Goal: Register for event/course

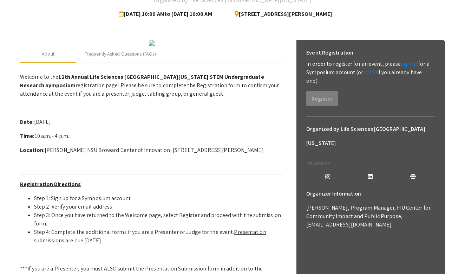
scroll to position [80, 0]
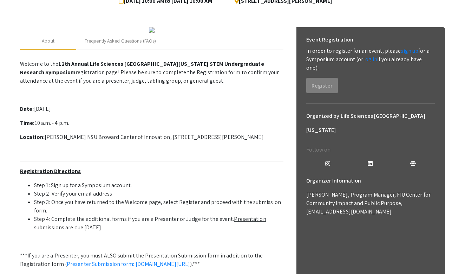
drag, startPoint x: 58, startPoint y: 125, endPoint x: 125, endPoint y: 134, distance: 67.4
click at [125, 85] on p "Welcome to the 12th Annual Life Sciences [GEOGRAPHIC_DATA][US_STATE] STEM Under…" at bounding box center [151, 72] width 263 height 25
drag, startPoint x: 45, startPoint y: 202, endPoint x: 130, endPoint y: 202, distance: 85.0
click at [130, 141] on p "Location: [PERSON_NAME] NSU Broward Center of Innovation, [STREET_ADDRESS][PERS…" at bounding box center [151, 137] width 263 height 8
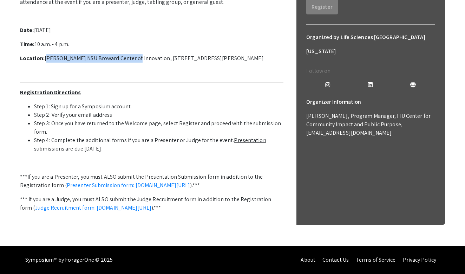
scroll to position [232, 0]
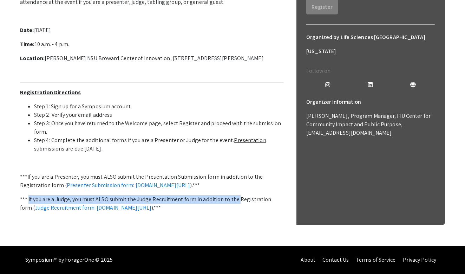
drag, startPoint x: 42, startPoint y: 190, endPoint x: 236, endPoint y: 189, distance: 194.3
click at [236, 195] on p "*** If you are a Judge, you must ALSO submit the Judge Recruitment form in addi…" at bounding box center [151, 203] width 263 height 17
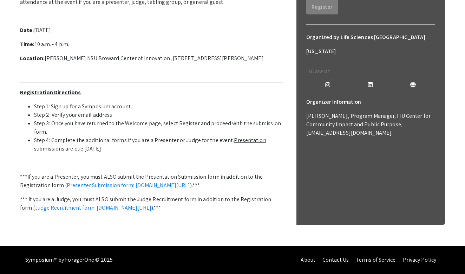
click at [200, 129] on li "Step 3: Once you have returned to the Welcome page, select Register and proceed…" at bounding box center [158, 127] width 249 height 17
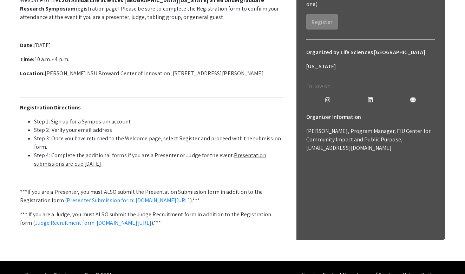
scroll to position [144, 0]
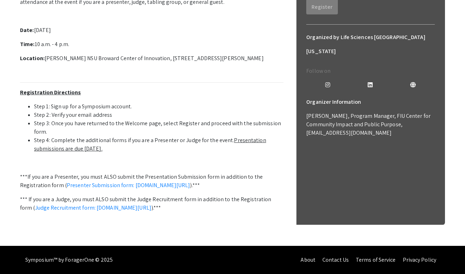
scroll to position [178, 0]
drag, startPoint x: 52, startPoint y: 152, endPoint x: 141, endPoint y: 154, distance: 89.6
click at [141, 111] on li "Step 1: Sign up for a Symposium account." at bounding box center [158, 106] width 249 height 8
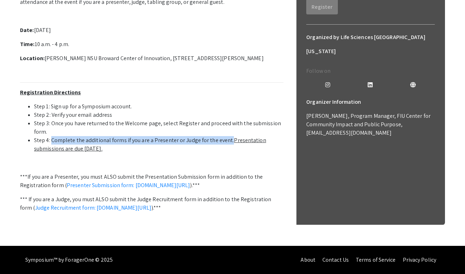
drag, startPoint x: 56, startPoint y: 178, endPoint x: 228, endPoint y: 176, distance: 172.1
click at [228, 153] on li "Step 4: Complete the additional forms if you are a Presenter or Judge for the e…" at bounding box center [158, 144] width 249 height 17
click at [237, 152] on u "Presentation submissions are due October 8th." at bounding box center [150, 144] width 232 height 16
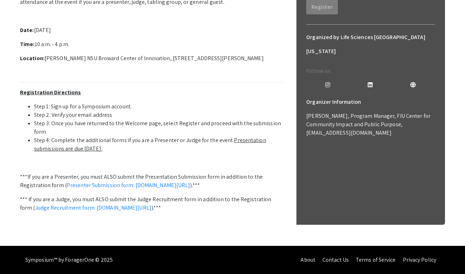
drag, startPoint x: 63, startPoint y: 187, endPoint x: 129, endPoint y: 187, distance: 65.7
click at [129, 153] on li "Step 4: Complete the additional forms if you are a Presenter or Judge for the e…" at bounding box center [158, 144] width 249 height 17
click at [93, 189] on p "***If you are a Presenter, you must ALSO submit the Presentation Submission for…" at bounding box center [151, 180] width 263 height 17
drag, startPoint x: 254, startPoint y: 65, endPoint x: 253, endPoint y: 96, distance: 30.2
click at [253, 63] on p "Location: Alan B. Levan NSU Broward Center of Innovation, 3100 Ray Ferrero Jr B…" at bounding box center [151, 58] width 263 height 8
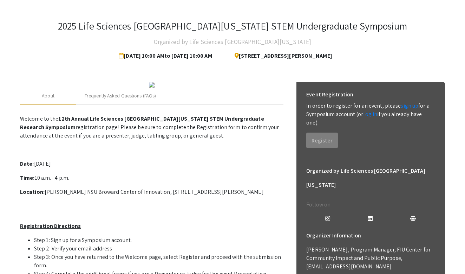
scroll to position [24, 0]
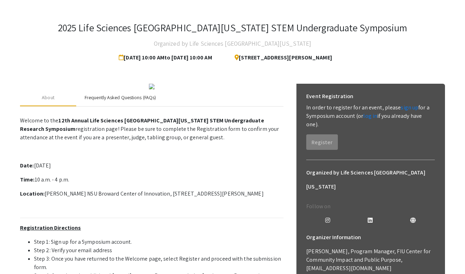
click at [103, 101] on div "Frequently Asked Questions (FAQs)" at bounding box center [120, 97] width 71 height 7
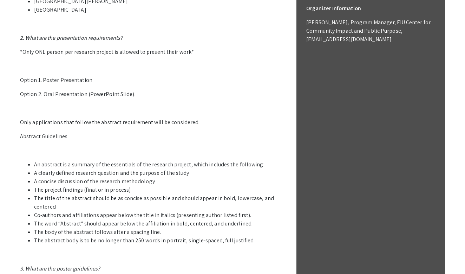
scroll to position [286, 0]
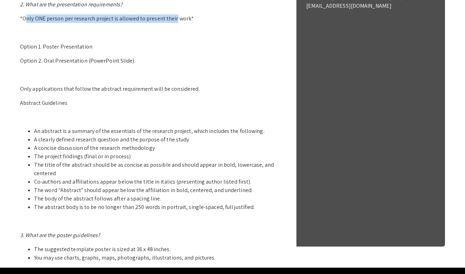
drag, startPoint x: 33, startPoint y: 83, endPoint x: 172, endPoint y: 82, distance: 139.5
click at [172, 23] on p "*Only ONE person per research project is allowed to present their work*" at bounding box center [151, 18] width 263 height 8
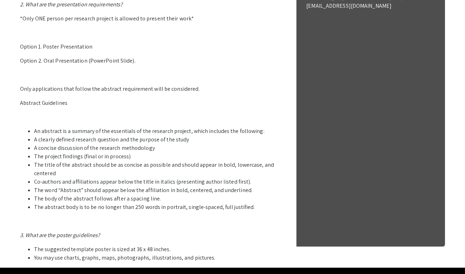
click at [179, 23] on p "*Only ONE person per research project is allowed to present their work*" at bounding box center [151, 18] width 263 height 8
drag, startPoint x: 23, startPoint y: 83, endPoint x: 148, endPoint y: 78, distance: 124.4
click at [148, 78] on p "1. Who can participate in the LSSF STEM Undergraduate Research Symposium? Stude…" at bounding box center [151, 56] width 263 height 410
click at [97, 107] on p "Abstract Guidelines" at bounding box center [151, 103] width 263 height 8
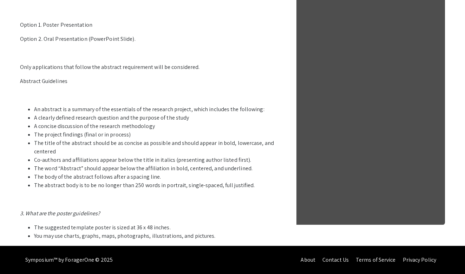
scroll to position [372, 0]
drag, startPoint x: 35, startPoint y: 111, endPoint x: 187, endPoint y: 119, distance: 151.6
click at [187, 119] on ul "An abstract is a summary of the essentials of the research project, which inclu…" at bounding box center [151, 147] width 263 height 84
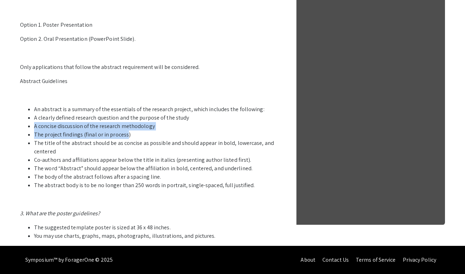
drag, startPoint x: 34, startPoint y: 126, endPoint x: 126, endPoint y: 134, distance: 92.7
click at [126, 134] on ul "An abstract is a summary of the essentials of the research project, which inclu…" at bounding box center [151, 147] width 263 height 84
click at [87, 150] on li "The title of the abstract should be as concise as possible and should appear in…" at bounding box center [158, 147] width 249 height 17
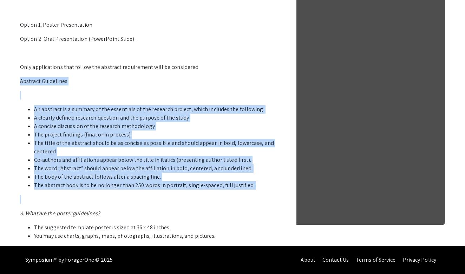
drag, startPoint x: 35, startPoint y: 84, endPoint x: 264, endPoint y: 191, distance: 252.2
click at [264, 191] on p "1. Who can participate in the LSSF STEM Undergraduate Research Symposium? Stude…" at bounding box center [151, 35] width 263 height 410
copy p "Abstract Guidelines An abstract is a summary of the essentials of the research …"
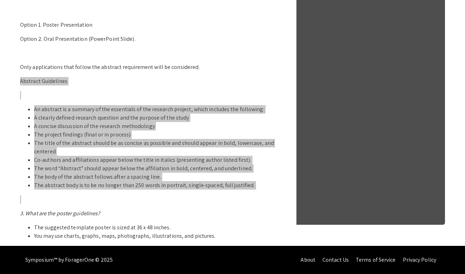
click at [107, 182] on li "The abstract body is to be no longer than 250 words in portrait, single-spaced,…" at bounding box center [158, 185] width 249 height 8
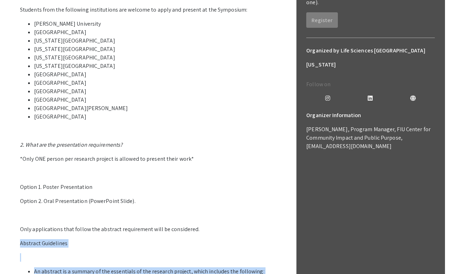
scroll to position [144, 0]
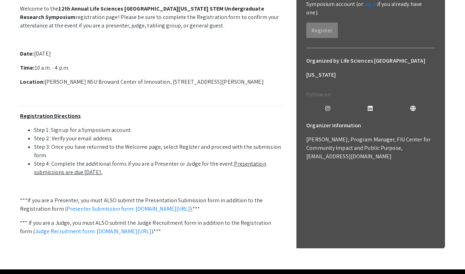
scroll to position [107, 0]
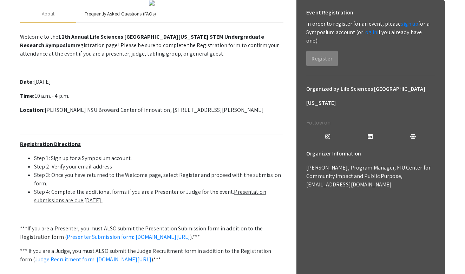
click at [120, 18] on div "Frequently Asked Questions (FAQs)" at bounding box center [120, 13] width 71 height 7
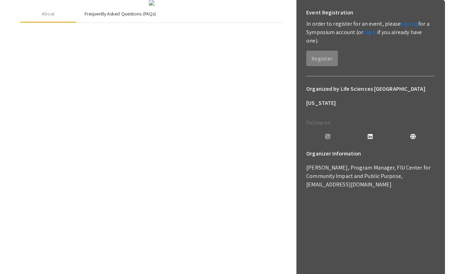
click at [120, 18] on div "Frequently Asked Questions (FAQs)" at bounding box center [120, 13] width 71 height 7
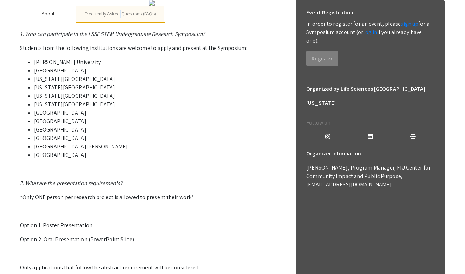
click at [58, 22] on div "About" at bounding box center [48, 14] width 56 height 17
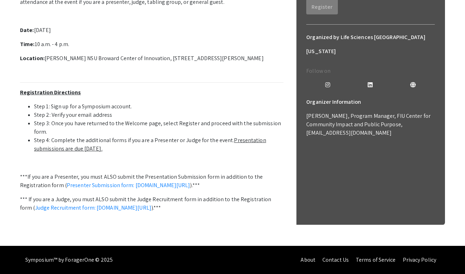
scroll to position [197, 0]
click at [219, 109] on p "Welcome to the 12th Annual Life Sciences South Florida STEM Undergraduate Resea…" at bounding box center [151, 109] width 263 height 262
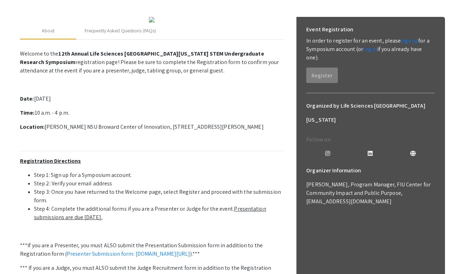
scroll to position [83, 0]
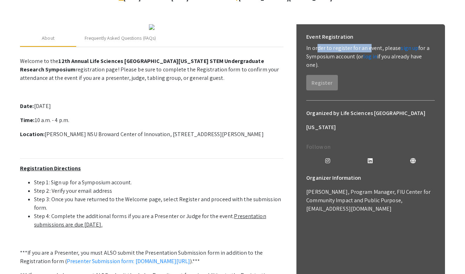
drag, startPoint x: 316, startPoint y: 50, endPoint x: 366, endPoint y: 50, distance: 50.2
click at [366, 50] on p "In order to register for an event, please sign up for a Symposium account (or l…" at bounding box center [370, 56] width 129 height 25
click at [333, 55] on p "In order to register for an event, please sign up for a Symposium account (or l…" at bounding box center [370, 56] width 129 height 25
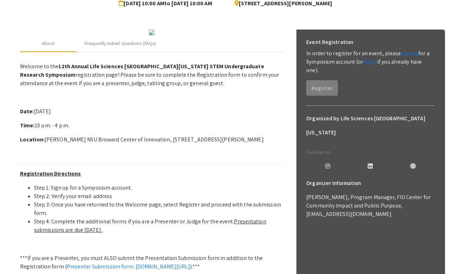
scroll to position [89, 0]
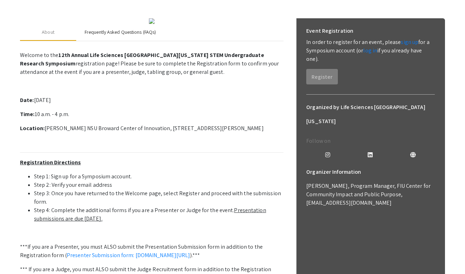
click at [138, 41] on div "Frequently Asked Questions (FAQs)" at bounding box center [120, 32] width 88 height 17
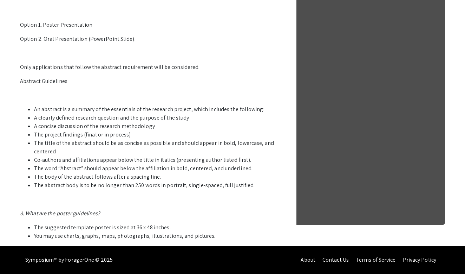
scroll to position [372, 0]
drag, startPoint x: 36, startPoint y: 135, endPoint x: 125, endPoint y: 136, distance: 89.6
click at [125, 136] on li "The project findings (final or in process)" at bounding box center [158, 134] width 249 height 8
drag, startPoint x: 35, startPoint y: 143, endPoint x: 130, endPoint y: 143, distance: 95.5
click at [131, 143] on li "The title of the abstract should be as concise as possible and should appear in…" at bounding box center [158, 147] width 249 height 17
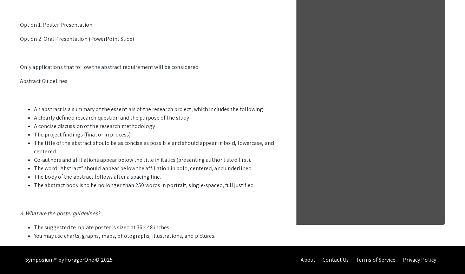
click at [135, 143] on li "The title of the abstract should be as concise as possible and should appear in…" at bounding box center [158, 147] width 249 height 17
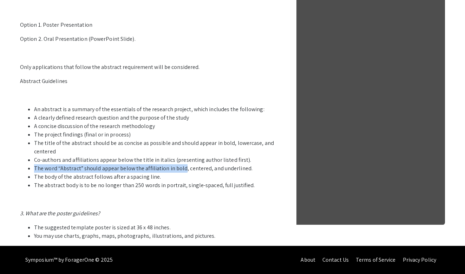
drag, startPoint x: 35, startPoint y: 169, endPoint x: 182, endPoint y: 169, distance: 147.2
click at [182, 169] on li "The word “Abstract” should appear below the affiliation in bold, centered, and …" at bounding box center [158, 168] width 249 height 8
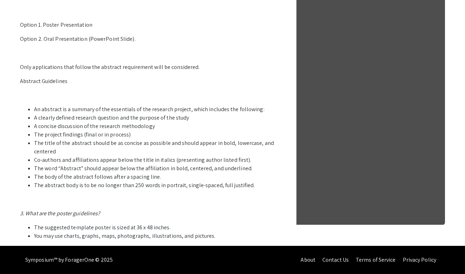
scroll to position [351, 0]
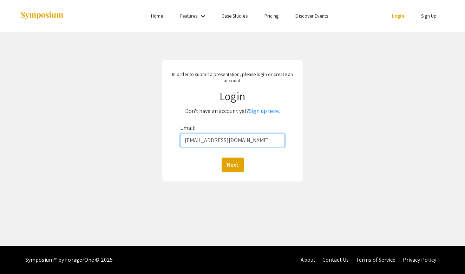
type input "[EMAIL_ADDRESS][DOMAIN_NAME]"
click at [265, 110] on link "Sign up here." at bounding box center [264, 110] width 31 height 7
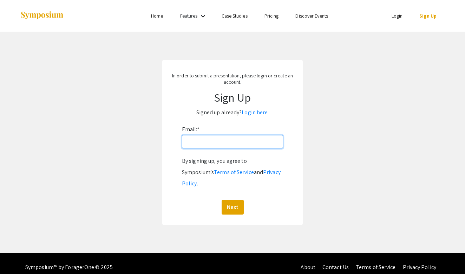
click at [220, 143] on input "Email: *" at bounding box center [232, 141] width 101 height 13
type input "[EMAIL_ADDRESS][DOMAIN_NAME]"
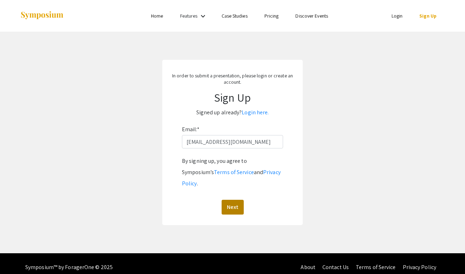
click at [228, 200] on button "Next" at bounding box center [233, 207] width 22 height 15
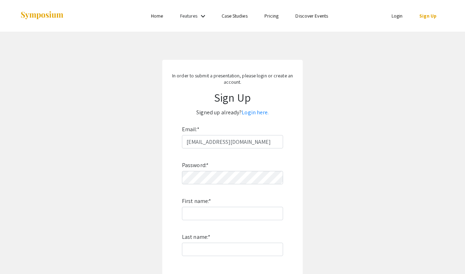
click at [226, 186] on div "Password: * First name: * Last name: * By signing up, you agree to Symposium’s …" at bounding box center [232, 240] width 101 height 185
click at [275, 189] on div "Password: * First name: * Last name: * By signing up, you agree to Symposium’s …" at bounding box center [232, 240] width 101 height 185
click at [254, 205] on div "Password: * First name: * Last name: * By signing up, you agree to Symposium’s …" at bounding box center [232, 240] width 101 height 185
click at [242, 220] on div "Password: * First name: * Last name: * By signing up, you agree to Symposium’s …" at bounding box center [232, 240] width 101 height 185
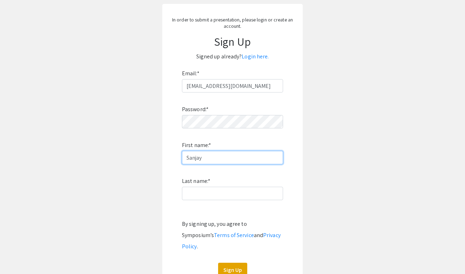
scroll to position [81, 0]
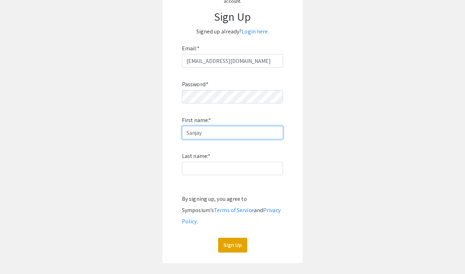
type input "Sanjay"
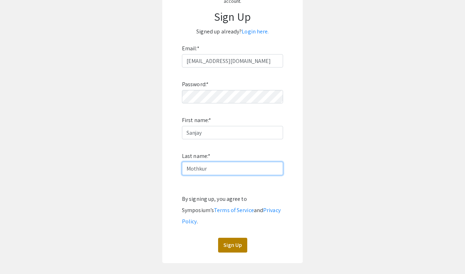
type input "Mothkur"
click at [237, 237] on button "Sign Up" at bounding box center [232, 244] width 29 height 15
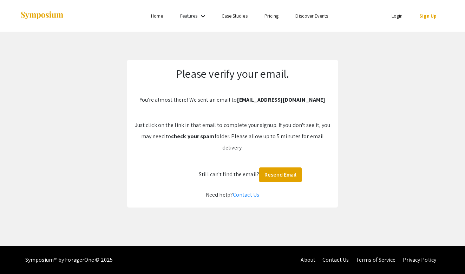
scroll to position [0, 0]
drag, startPoint x: 139, startPoint y: 124, endPoint x: 187, endPoint y: 123, distance: 48.1
click at [187, 123] on p "Just click on the link in that email to complete your signup. If you don't see …" at bounding box center [232, 136] width 197 height 34
click at [192, 125] on p "Just click on the link in that email to complete your signup. If you don't see …" at bounding box center [232, 136] width 197 height 34
drag, startPoint x: 187, startPoint y: 125, endPoint x: 288, endPoint y: 123, distance: 101.2
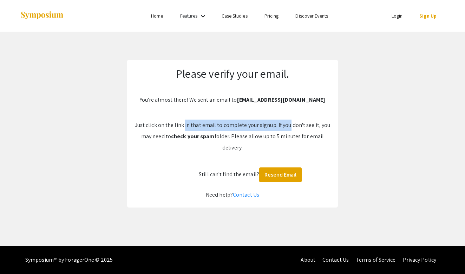
click at [288, 123] on p "Just click on the link in that email to complete your signup. If you don't see …" at bounding box center [232, 136] width 197 height 34
click at [295, 122] on p "Just click on the link in that email to complete your signup. If you don't see …" at bounding box center [232, 136] width 197 height 34
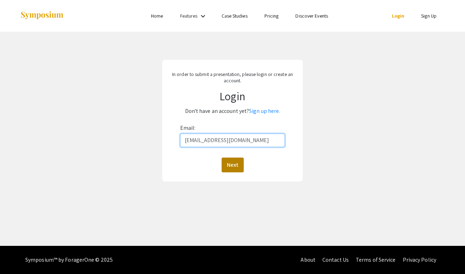
type input "[EMAIL_ADDRESS][DOMAIN_NAME]"
click at [235, 167] on button "Next" at bounding box center [233, 164] width 22 height 15
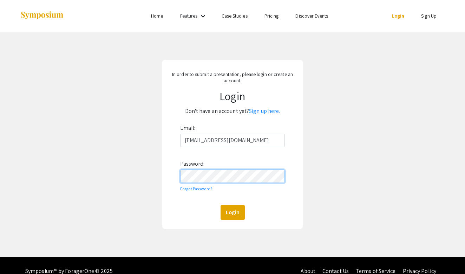
click at [232, 212] on button "Login" at bounding box center [233, 212] width 24 height 15
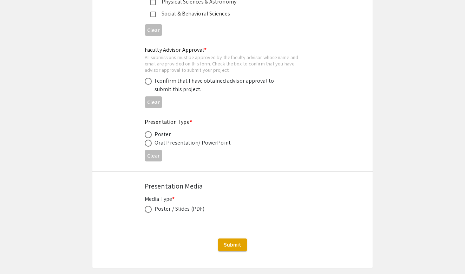
scroll to position [1040, 0]
click at [162, 133] on div "Poster" at bounding box center [163, 134] width 17 height 8
click at [147, 133] on span at bounding box center [148, 134] width 7 height 7
click at [147, 133] on input "radio" at bounding box center [148, 134] width 7 height 7
click at [147, 133] on span at bounding box center [148, 134] width 4 height 4
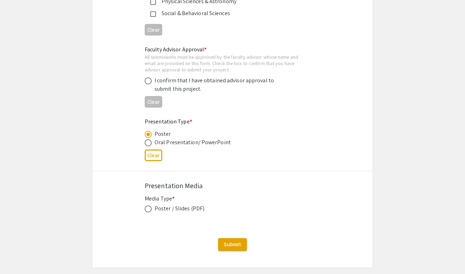
click at [147, 133] on input "radio" at bounding box center [148, 134] width 7 height 7
click at [196, 141] on div "Oral Presentation/ PowerPoint" at bounding box center [193, 142] width 76 height 8
click at [153, 156] on button "Clear" at bounding box center [154, 155] width 18 height 12
radio input "false"
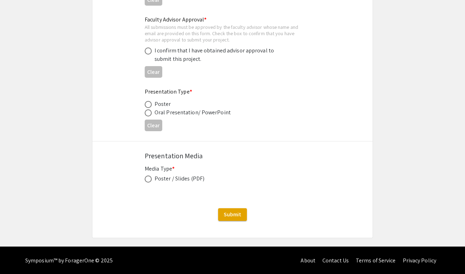
scroll to position [1068, 0]
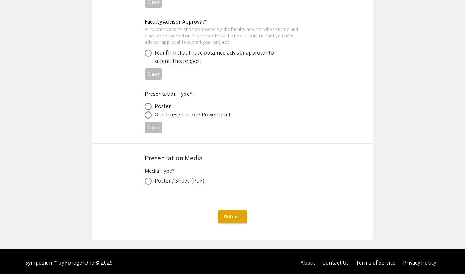
click at [147, 181] on span at bounding box center [148, 180] width 7 height 7
click at [147, 181] on input "radio" at bounding box center [148, 180] width 7 height 7
radio input "true"
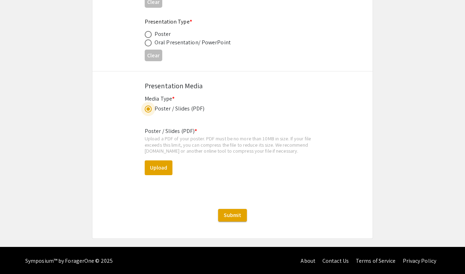
scroll to position [1139, 0]
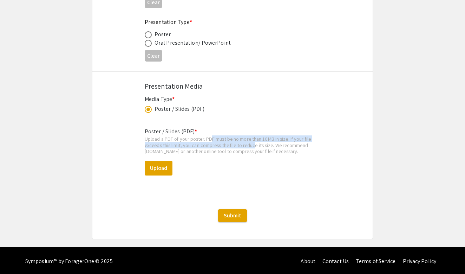
drag, startPoint x: 209, startPoint y: 138, endPoint x: 253, endPoint y: 145, distance: 44.8
click at [253, 145] on div "Upload a PDF of your poster. PDF must be no more than 10MB in size. If your fil…" at bounding box center [233, 145] width 176 height 19
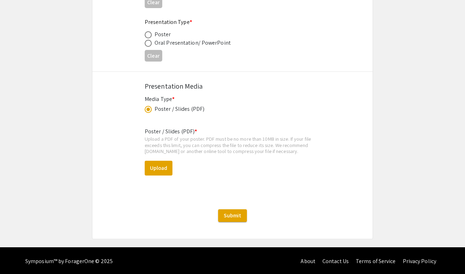
click at [267, 147] on div "Upload a PDF of your poster. PDF must be no more than 10MB in size. If your fil…" at bounding box center [233, 145] width 176 height 19
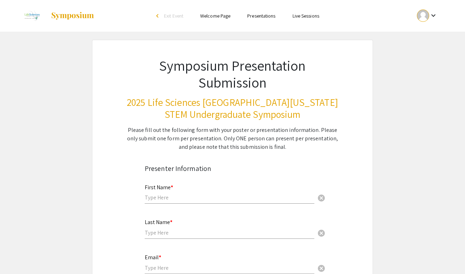
scroll to position [0, 0]
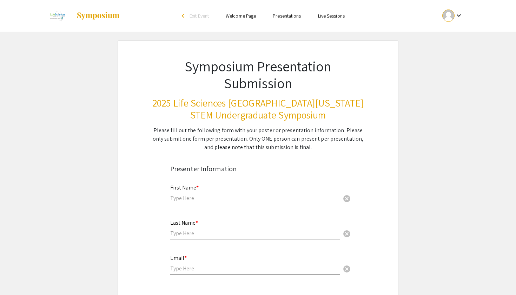
drag, startPoint x: 494, startPoint y: 63, endPoint x: 516, endPoint y: 73, distance: 24.3
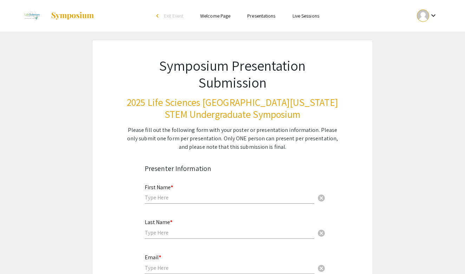
click at [304, 139] on div "Please fill out the following form with your poster or presentation information…" at bounding box center [232, 138] width 212 height 25
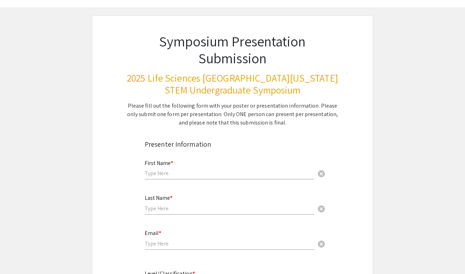
scroll to position [24, 0]
